Goal: Information Seeking & Learning: Learn about a topic

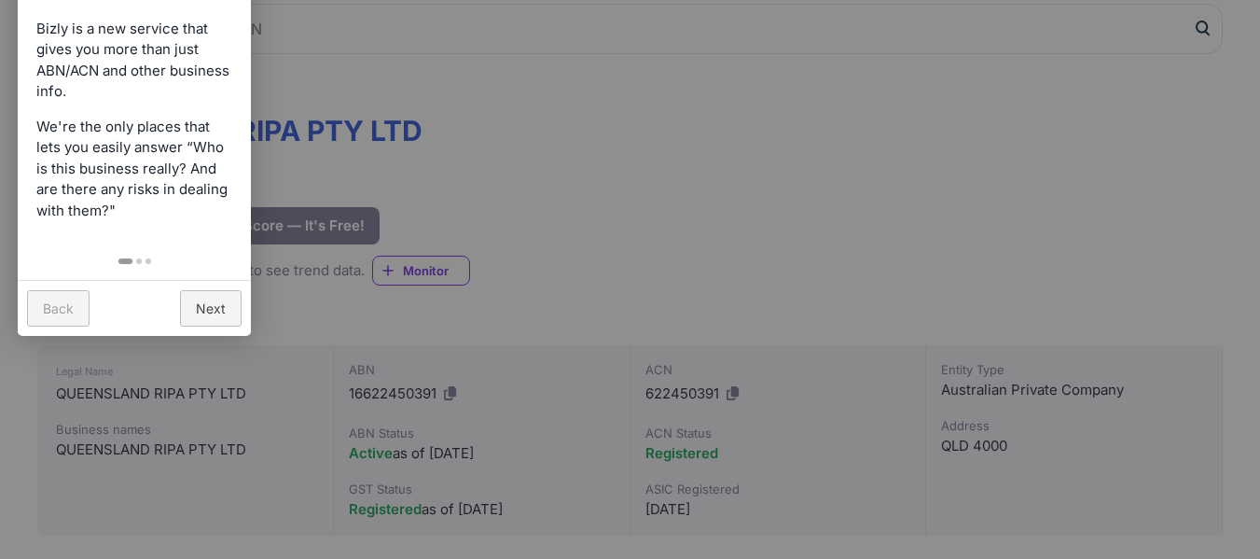
scroll to position [187, 0]
click at [41, 303] on link "Back" at bounding box center [58, 308] width 62 height 36
click at [217, 305] on link "Next" at bounding box center [211, 308] width 62 height 36
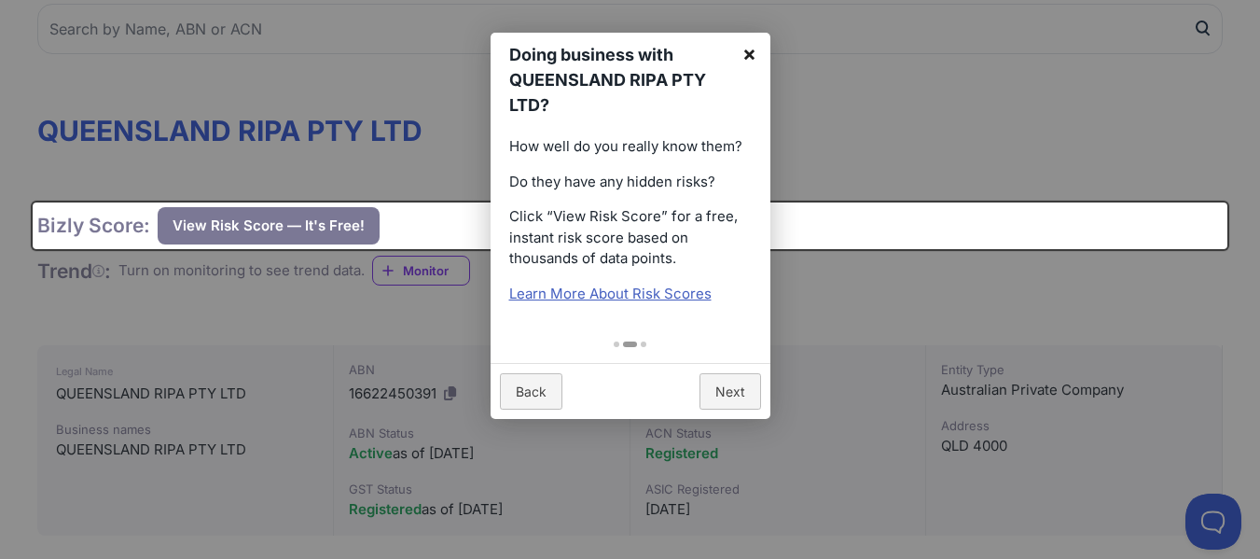
click at [748, 49] on link "×" at bounding box center [749, 54] width 42 height 42
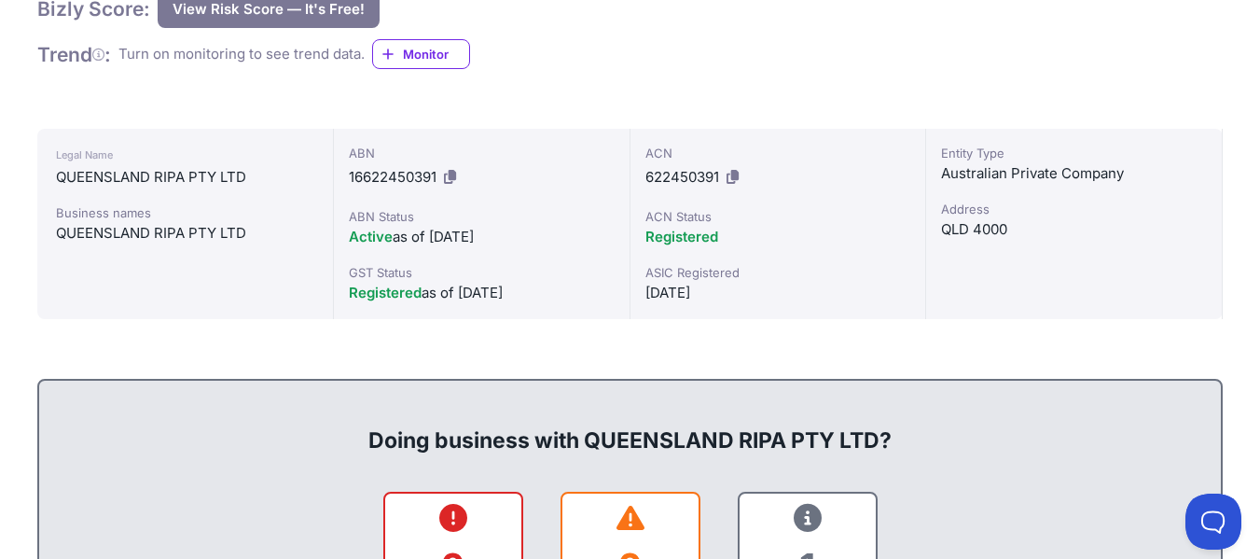
scroll to position [466, 0]
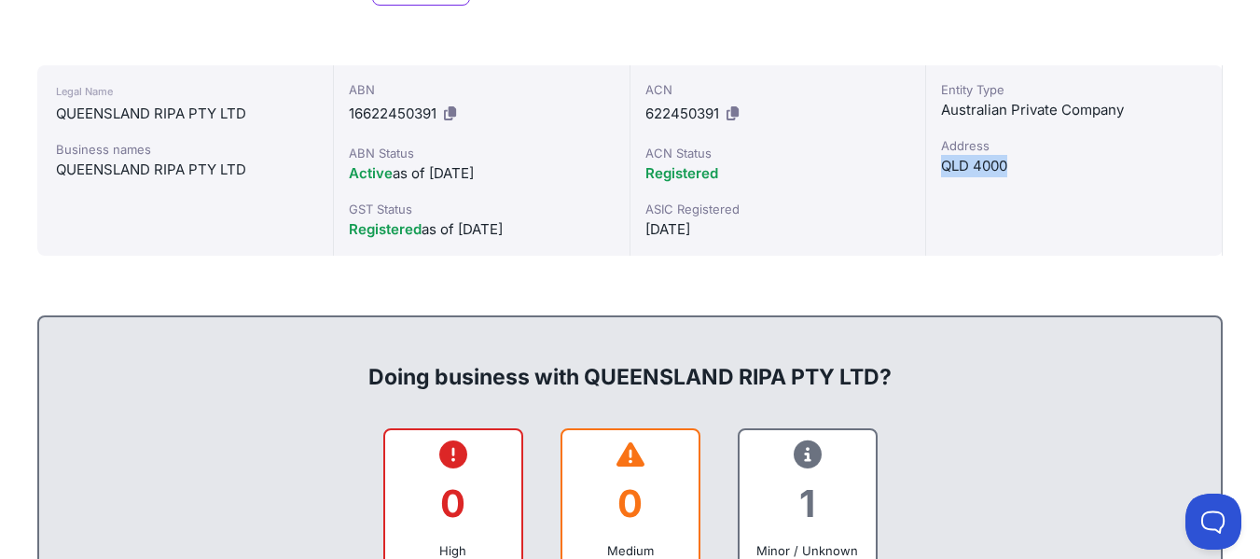
drag, startPoint x: 1009, startPoint y: 168, endPoint x: 935, endPoint y: 162, distance: 74.8
click at [935, 162] on div "Entity Type Australian Private Company Address QLD 4000" at bounding box center [1074, 160] width 297 height 190
copy div "QLD 4000"
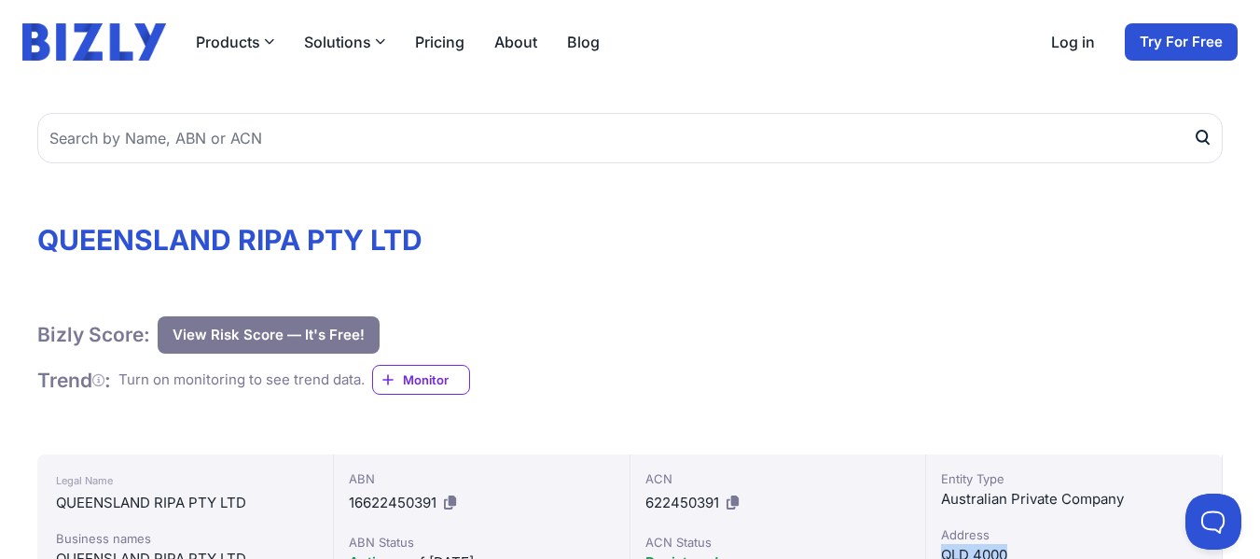
scroll to position [0, 0]
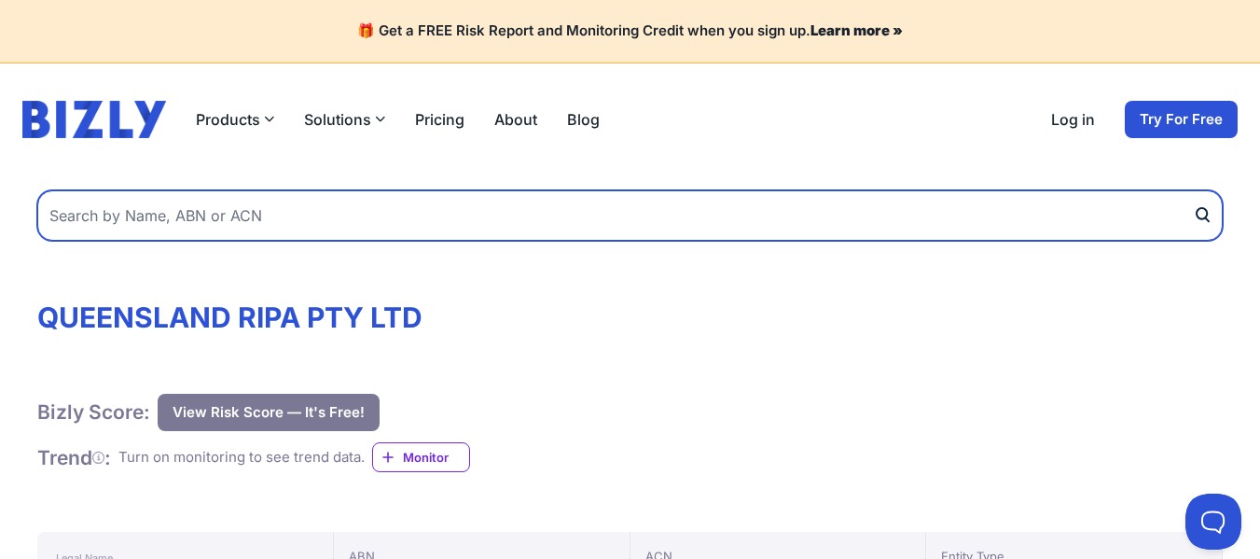
click at [251, 227] on input "text" at bounding box center [629, 215] width 1185 height 50
paste input "631 007 415"
type input "631 007 415"
click at [1193, 190] on button "submit" at bounding box center [1208, 215] width 30 height 50
